Goal: Task Accomplishment & Management: Use online tool/utility

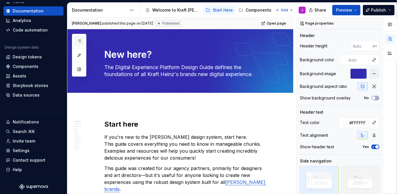
click at [82, 41] on button "button" at bounding box center [79, 41] width 10 height 10
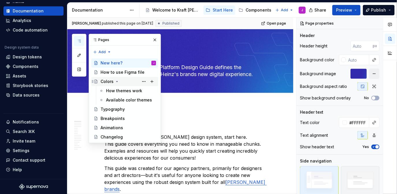
click at [117, 81] on icon "Page tree" at bounding box center [117, 81] width 5 height 5
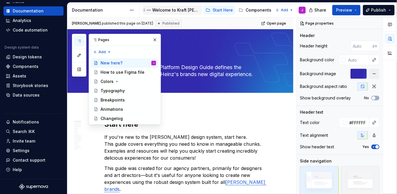
click at [189, 14] on div "Welcome to Kraft [PERSON_NAME]" at bounding box center [172, 9] width 59 height 9
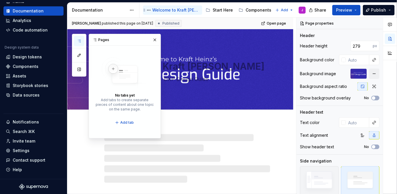
click at [192, 13] on div "Welcome to Kraft [PERSON_NAME]" at bounding box center [172, 10] width 55 height 7
click at [221, 13] on div "Start Here" at bounding box center [219, 10] width 27 height 7
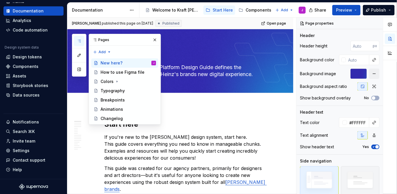
click at [83, 99] on div "Pages Add Accessibility guide for tree Page tree. Navigate the tree with the ar…" at bounding box center [116, 79] width 89 height 91
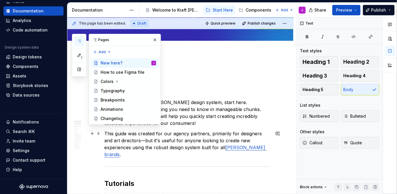
scroll to position [61, 0]
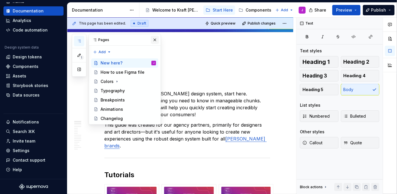
click at [156, 38] on button "button" at bounding box center [155, 40] width 8 height 8
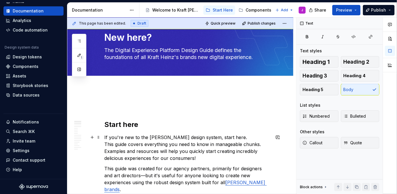
scroll to position [16, 0]
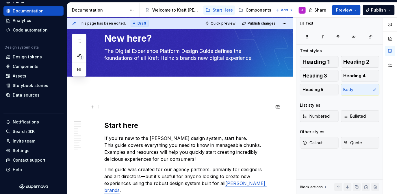
click at [142, 106] on p at bounding box center [187, 106] width 166 height 7
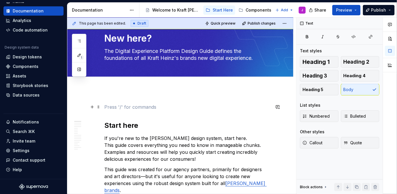
click at [157, 107] on p at bounding box center [187, 106] width 166 height 7
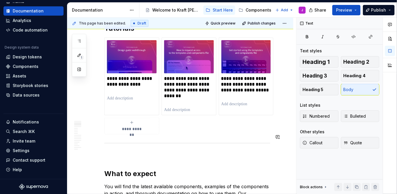
scroll to position [208, 0]
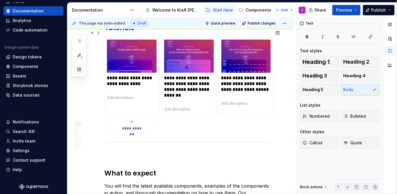
click at [81, 74] on button "button" at bounding box center [79, 69] width 10 height 10
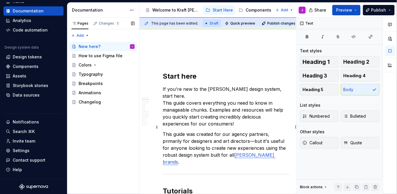
scroll to position [0, 0]
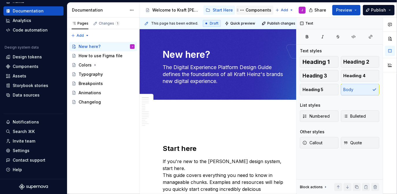
click at [259, 9] on div "Components" at bounding box center [259, 10] width 26 height 6
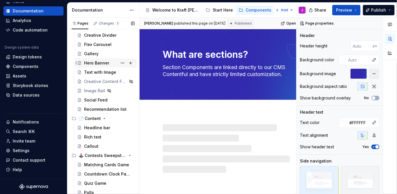
scroll to position [114, 0]
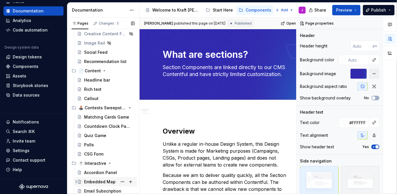
click at [101, 181] on div "Embedded Map" at bounding box center [99, 182] width 31 height 6
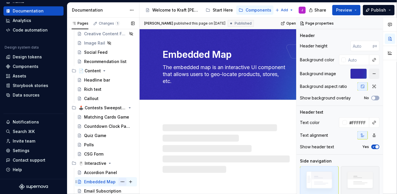
click at [123, 181] on button "Page tree" at bounding box center [122, 182] width 8 height 8
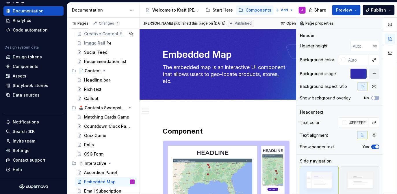
click at [279, 125] on html "KH DXP J Home Documentation Analytics Code automation Design system data Design…" at bounding box center [198, 97] width 397 height 194
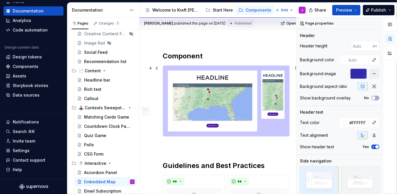
scroll to position [77, 0]
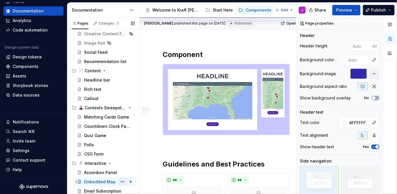
click at [123, 181] on button "Page tree" at bounding box center [122, 182] width 8 height 8
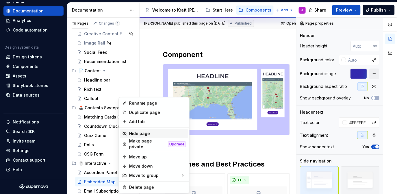
click at [142, 132] on div "Hide page" at bounding box center [157, 134] width 57 height 6
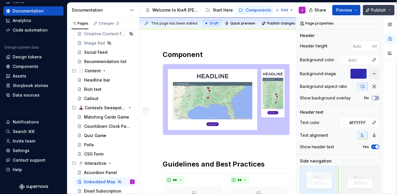
click at [379, 7] on span "Publish" at bounding box center [378, 10] width 15 height 6
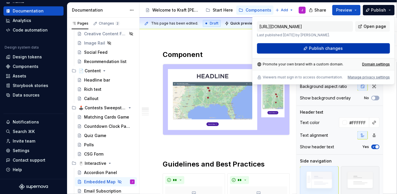
click at [326, 49] on span "Publish changes" at bounding box center [326, 48] width 34 height 6
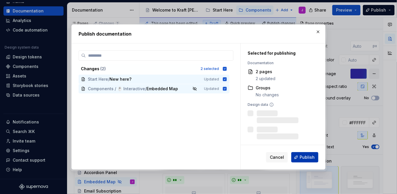
click at [316, 162] on button "Publish" at bounding box center [304, 157] width 27 height 10
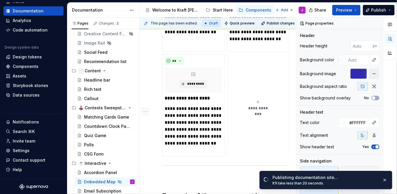
scroll to position [321, 1]
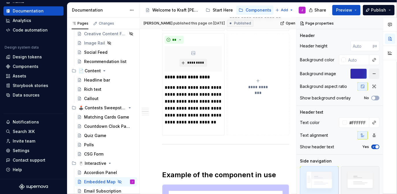
type textarea "*"
